Goal: Task Accomplishment & Management: Manage account settings

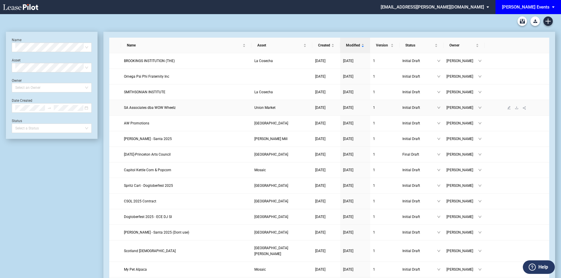
click at [144, 109] on span "SA Associates dba WOW Wheelz" at bounding box center [150, 107] width 52 height 4
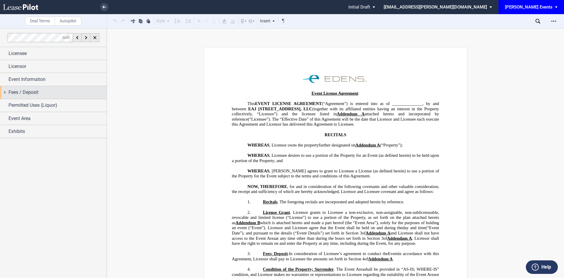
click at [38, 95] on span "Fees / Deposit" at bounding box center [24, 92] width 30 height 7
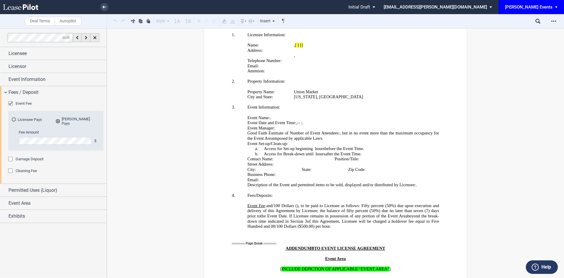
scroll to position [1144, 0]
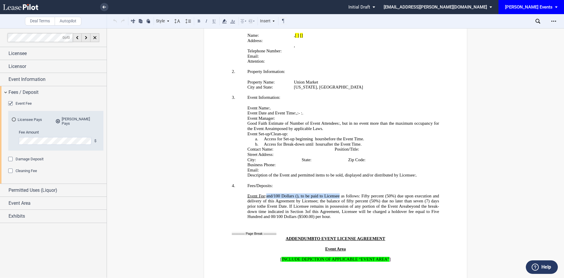
click at [267, 193] on span "Event Fee : ﻿ ﻿ and ﻿ ﻿ /100 Dollars ( ﻿ ﻿ ), to be paid to Licensee as follows…" at bounding box center [343, 200] width 193 height 15
drag, startPoint x: 337, startPoint y: 191, endPoint x: 246, endPoint y: 190, distance: 91.6
click at [247, 193] on p "Event Fee : ﻿ ﻿ and ﻿ ﻿ /100 Dollars ( ﻿ ﻿ ), to be paid to Licensee as follows…" at bounding box center [343, 206] width 192 height 26
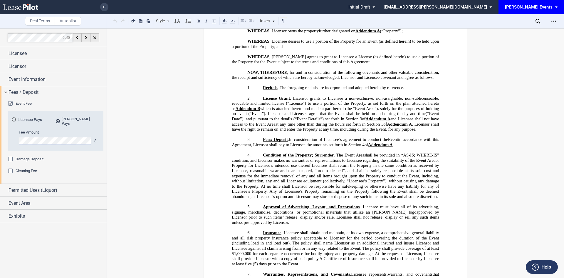
scroll to position [117, 0]
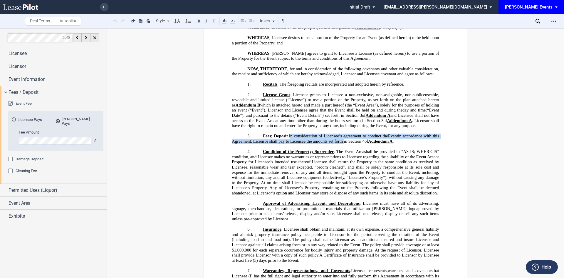
drag, startPoint x: 341, startPoint y: 141, endPoint x: 289, endPoint y: 136, distance: 52.8
click at [289, 136] on span "In consideration of Licensee’s agreement to conduct the Events Event in accorda…" at bounding box center [336, 138] width 208 height 10
